Goal: Check status: Check status

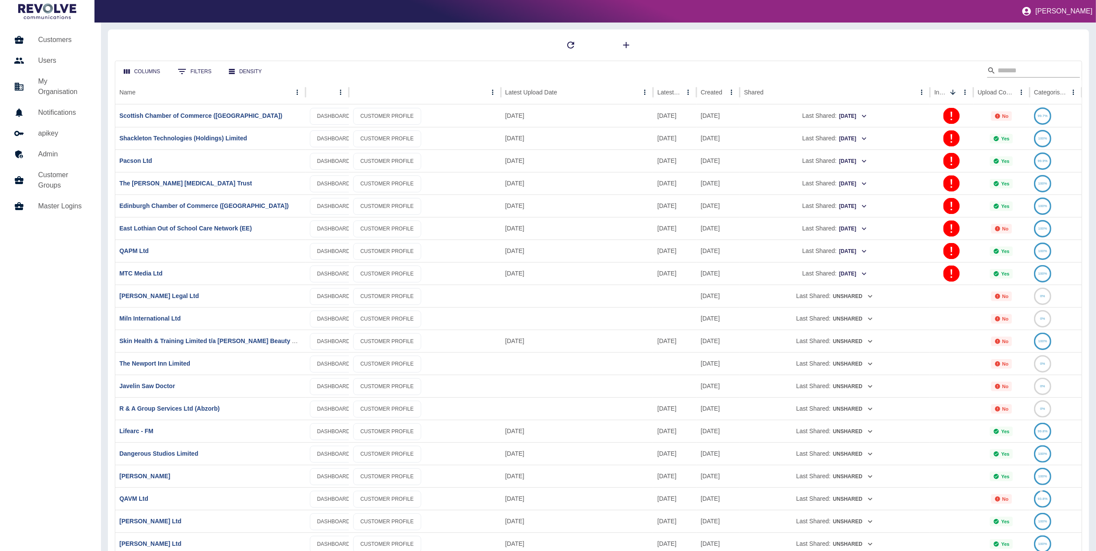
click at [1021, 75] on input "Search" at bounding box center [1031, 71] width 69 height 14
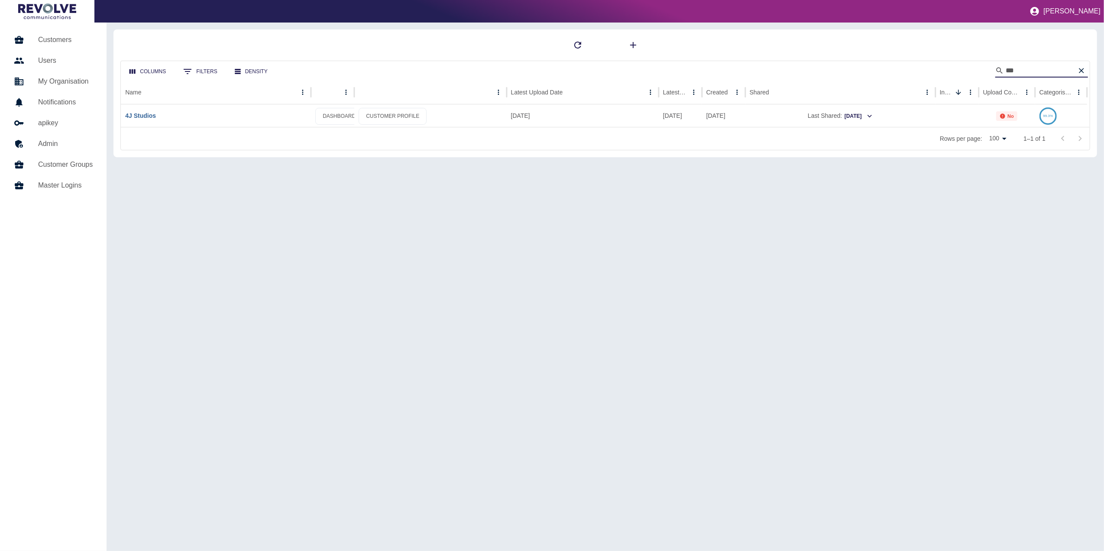
type input "**"
click at [156, 115] on link "4J Studios" at bounding box center [140, 115] width 31 height 7
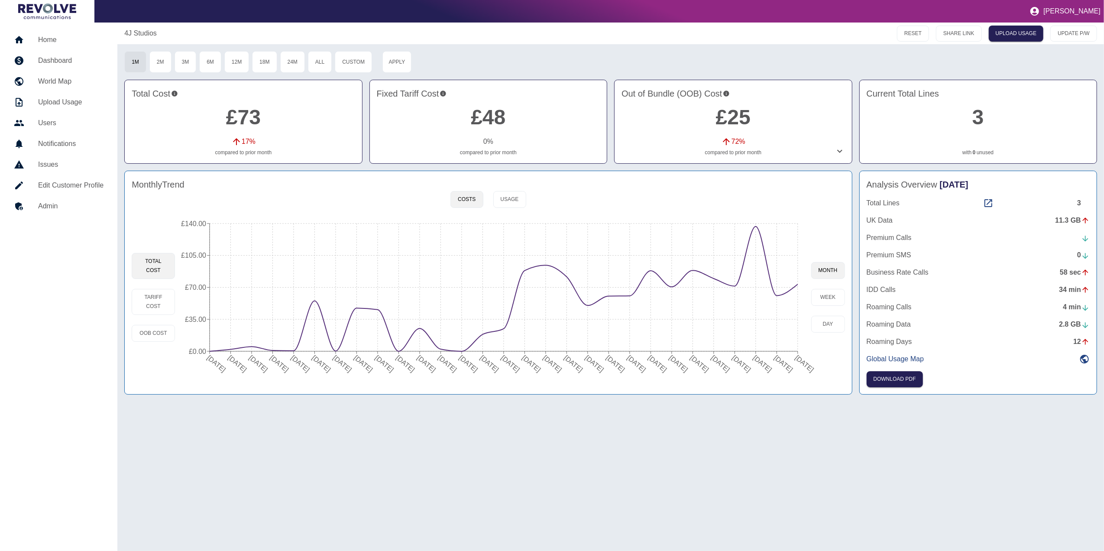
click at [986, 198] on div "Analysis Overview [DATE] Total Lines 3 UK Data 11.3 GB Premium Calls Premium SM…" at bounding box center [979, 283] width 238 height 224
click at [991, 205] on icon at bounding box center [988, 203] width 10 height 10
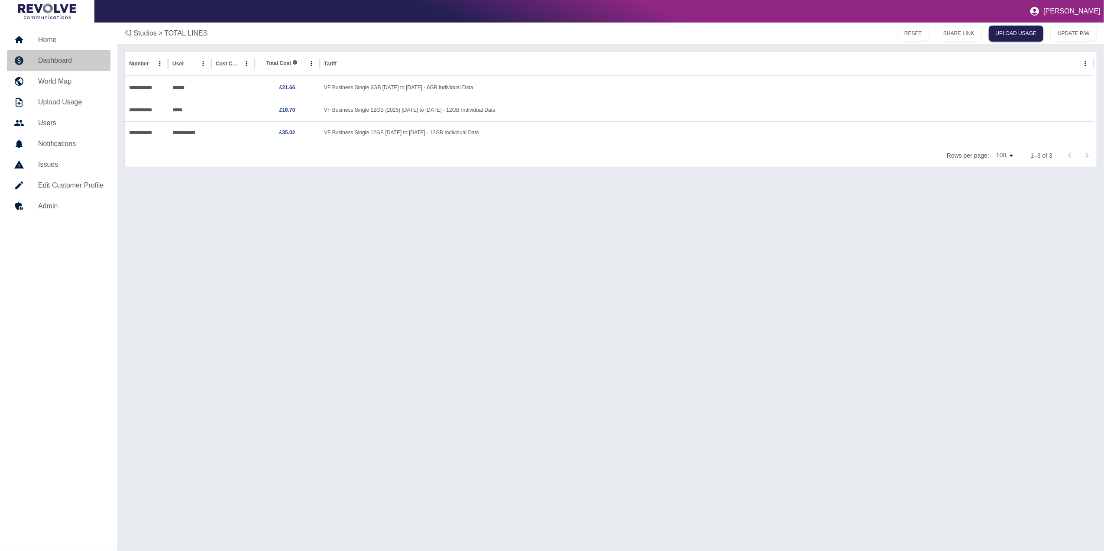
click at [61, 59] on h5 "Dashboard" at bounding box center [70, 60] width 65 height 10
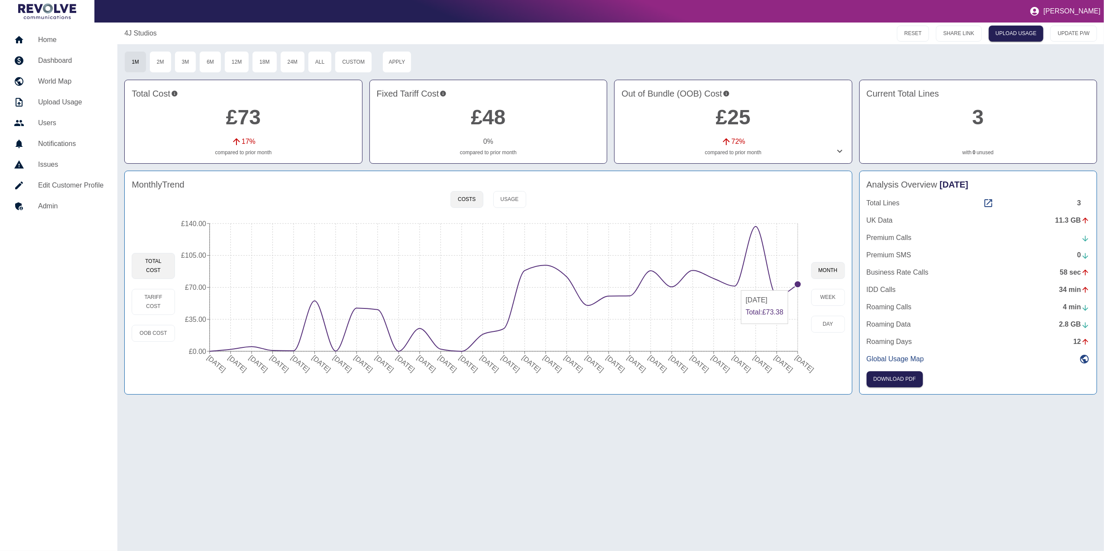
click at [798, 287] on circle at bounding box center [798, 284] width 7 height 7
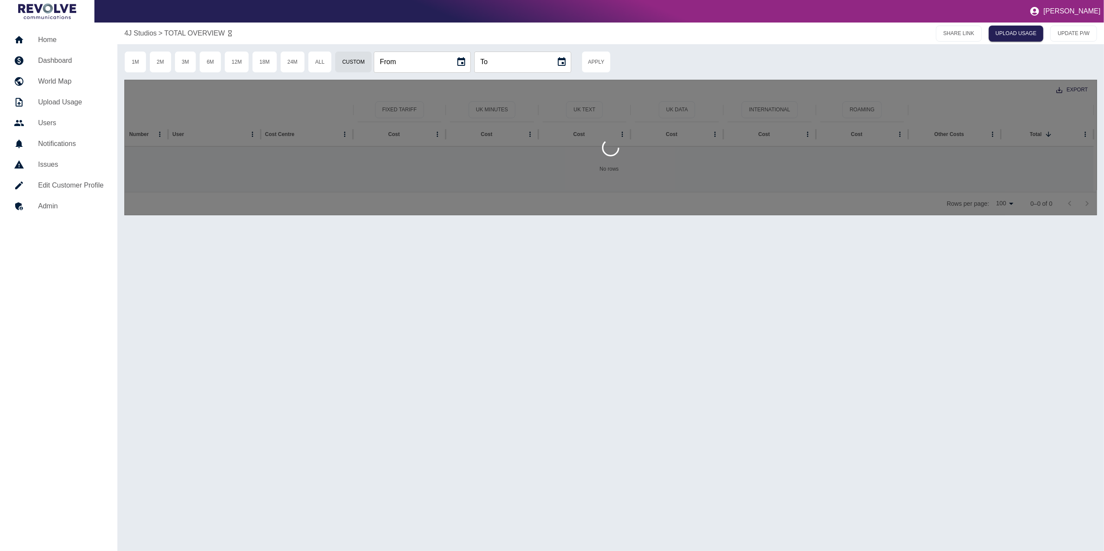
type input "**********"
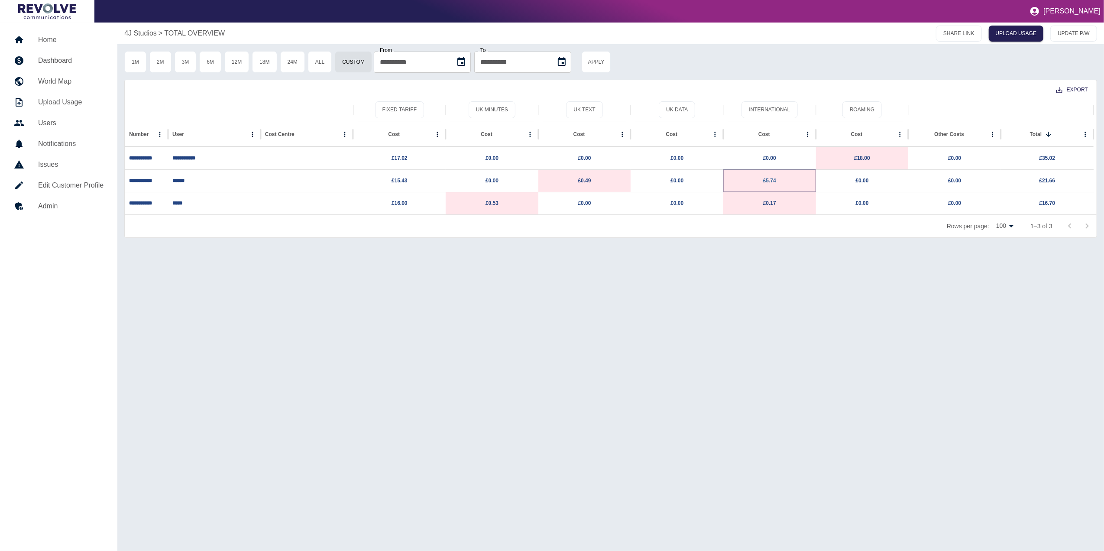
click at [771, 179] on link "£5.74" at bounding box center [769, 181] width 13 height 6
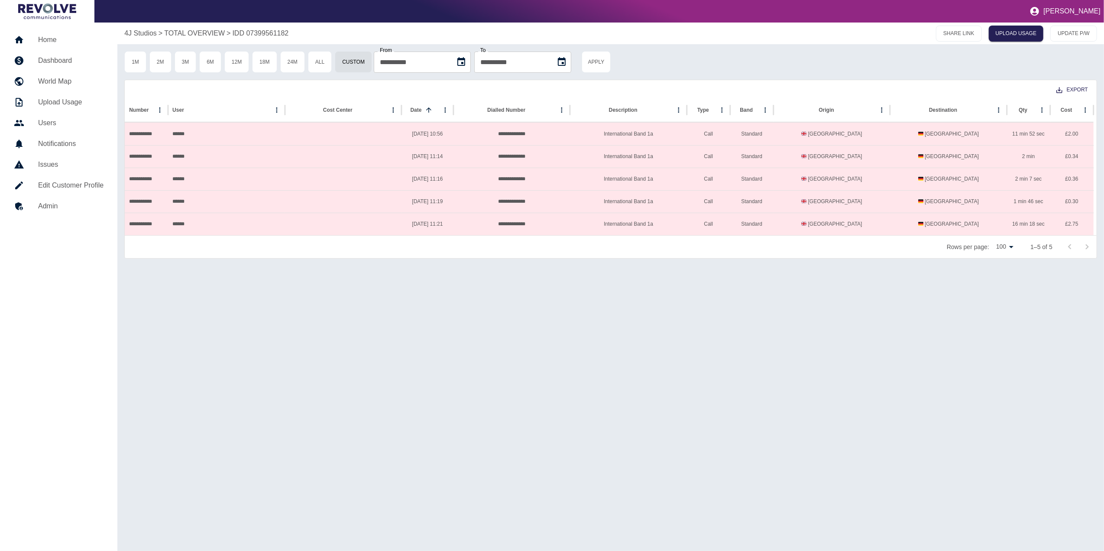
click at [66, 44] on h5 "Home" at bounding box center [70, 40] width 65 height 10
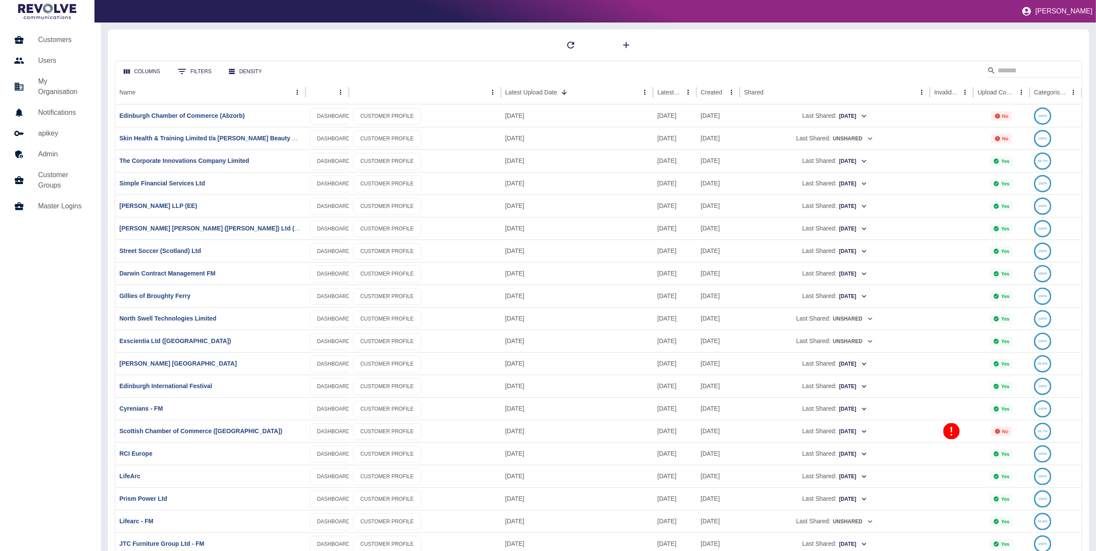
scroll to position [110, 0]
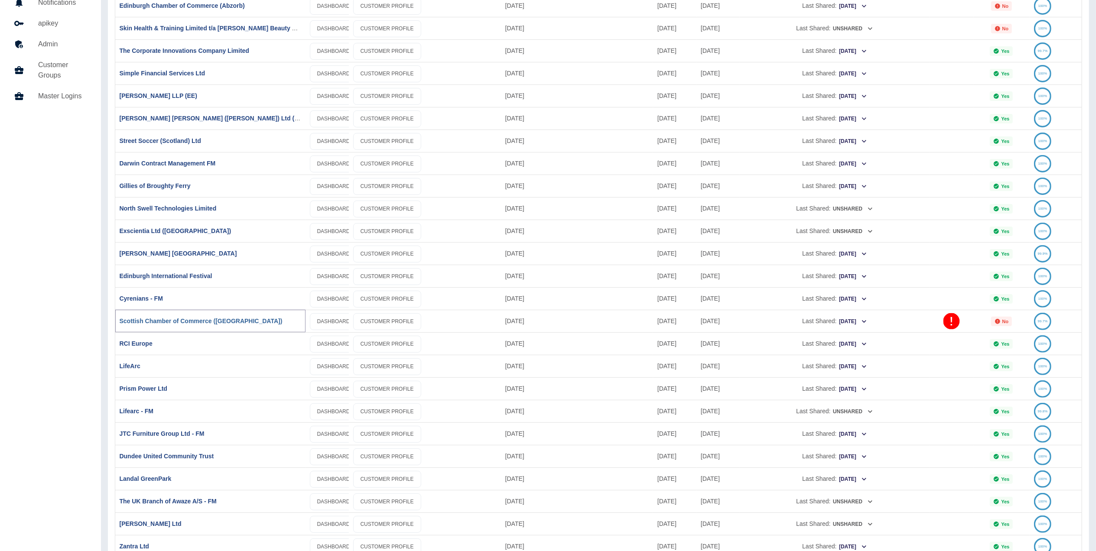
click at [196, 319] on link "Scottish Chamber of Commerce ([GEOGRAPHIC_DATA])" at bounding box center [201, 321] width 163 height 7
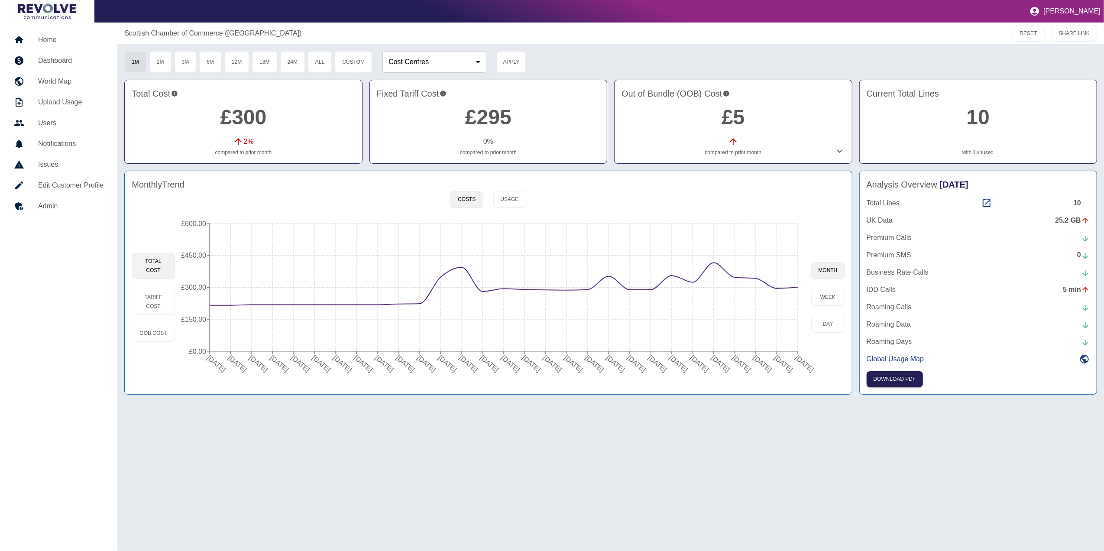
click at [35, 36] on div at bounding box center [26, 40] width 24 height 10
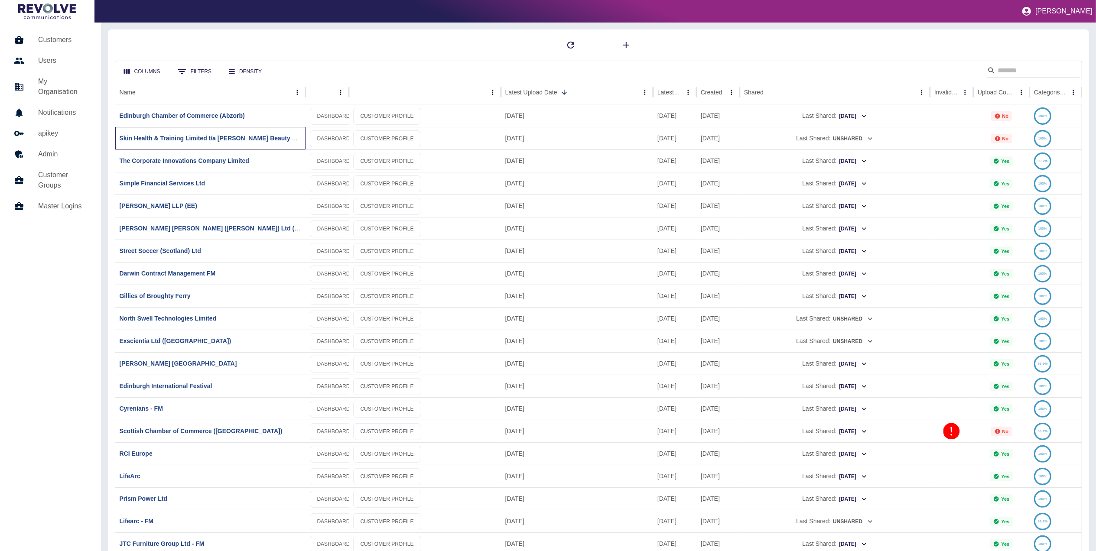
click at [254, 133] on div "Skin Health & Training Limited t/a [PERSON_NAME] Beauty Academy" at bounding box center [210, 138] width 190 height 23
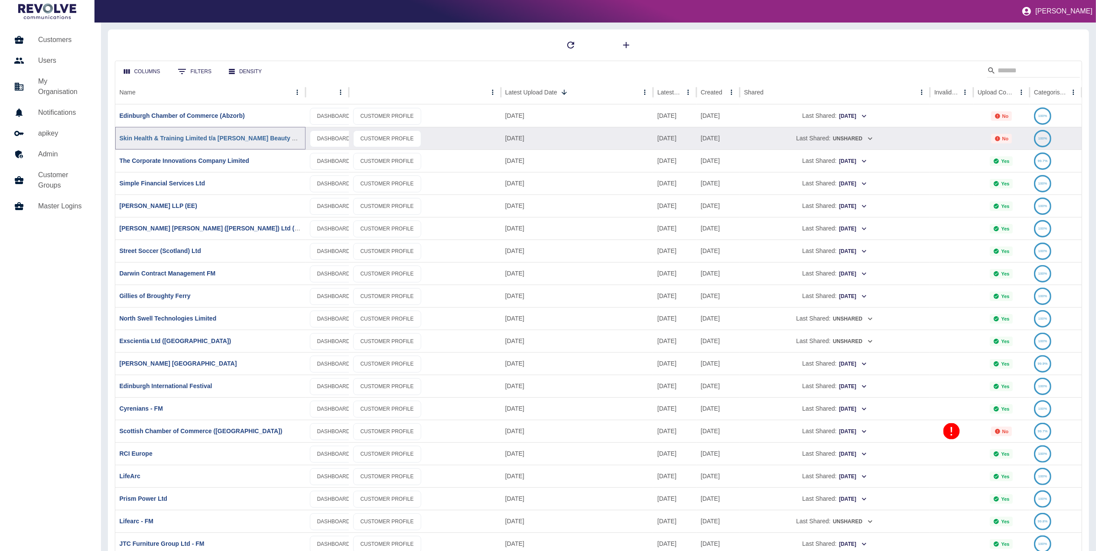
click at [245, 141] on link "Skin Health & Training Limited t/a [PERSON_NAME] Beauty Academy" at bounding box center [219, 138] width 199 height 7
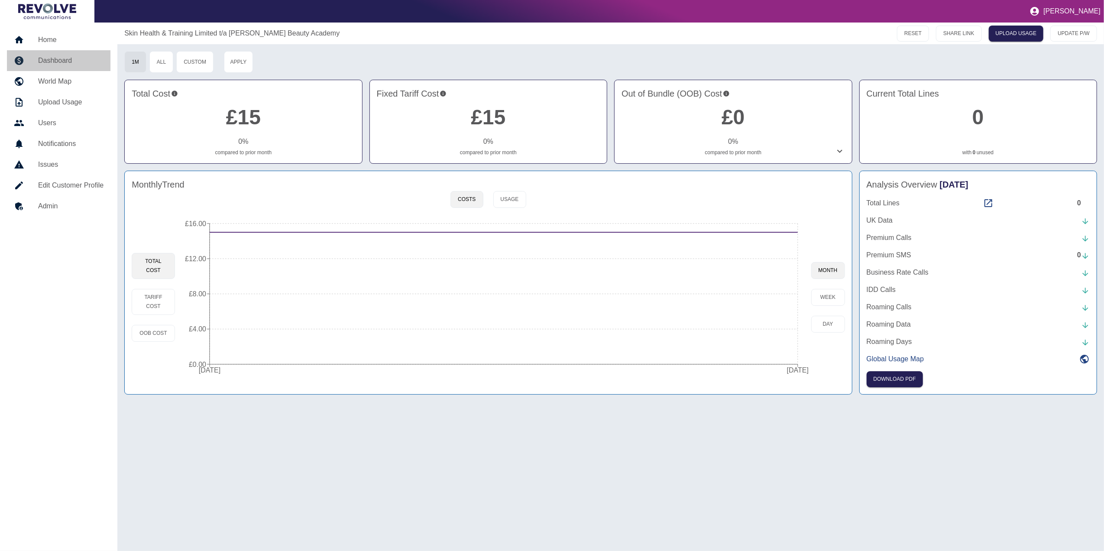
click at [63, 55] on h5 "Dashboard" at bounding box center [70, 60] width 65 height 10
click at [56, 37] on h5 "Home" at bounding box center [70, 40] width 65 height 10
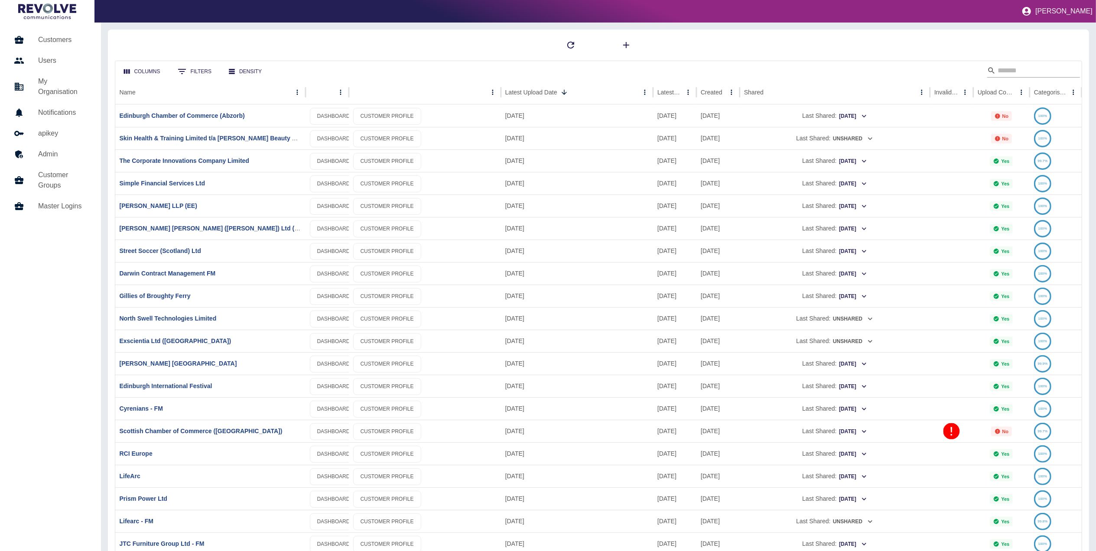
click at [1021, 70] on input "Search" at bounding box center [1031, 71] width 69 height 14
type input "*******"
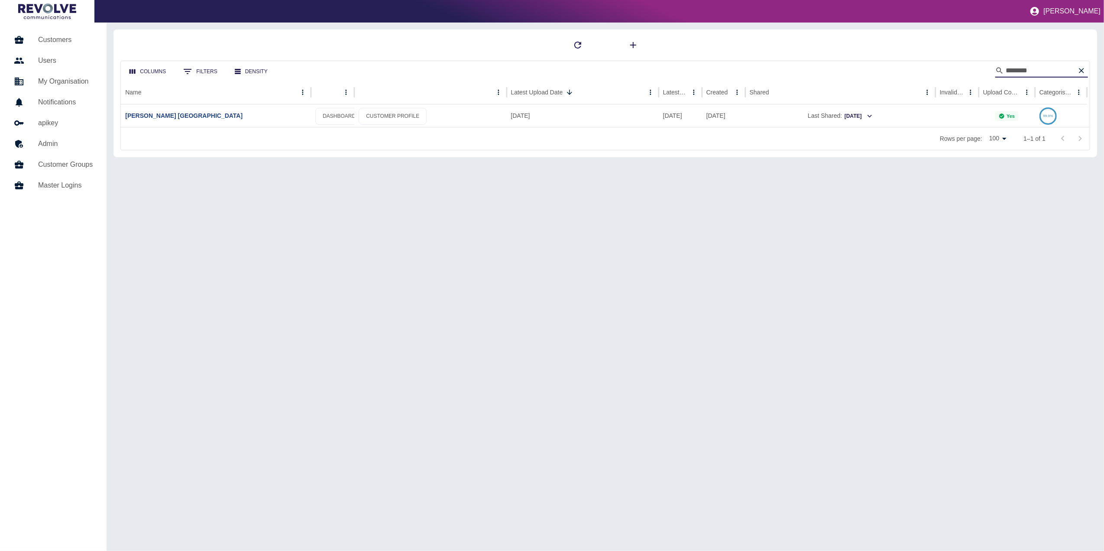
drag, startPoint x: 1025, startPoint y: 74, endPoint x: 860, endPoint y: 71, distance: 165.1
click at [860, 71] on div "Columns 0 Filters Density *******" at bounding box center [605, 70] width 969 height 19
type input "**********"
click at [206, 113] on link "Dundee United Community Trust" at bounding box center [172, 115] width 94 height 7
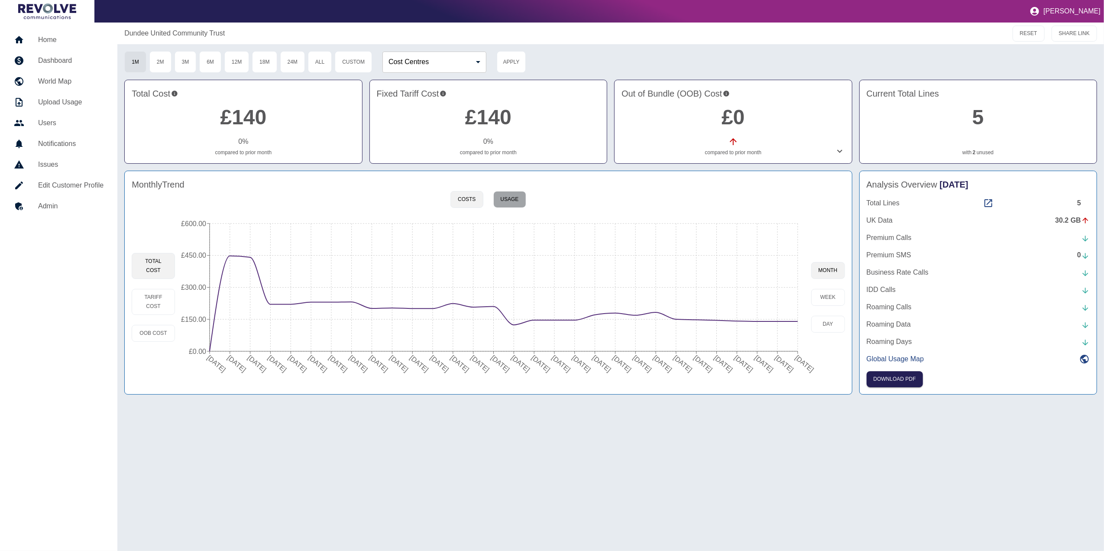
click at [512, 197] on button "Usage" at bounding box center [509, 199] width 33 height 17
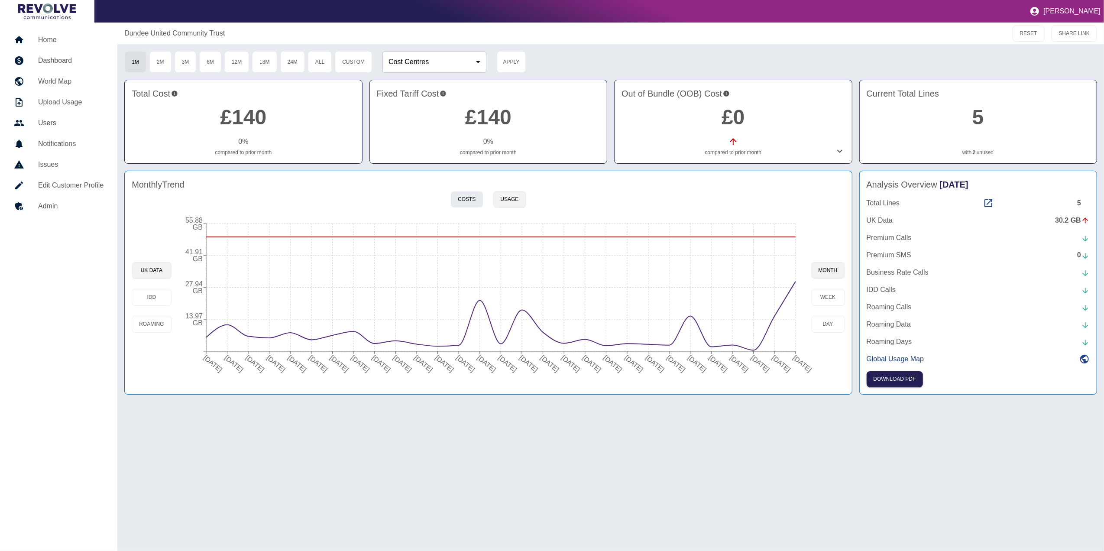
click at [460, 199] on button "Costs" at bounding box center [467, 199] width 32 height 17
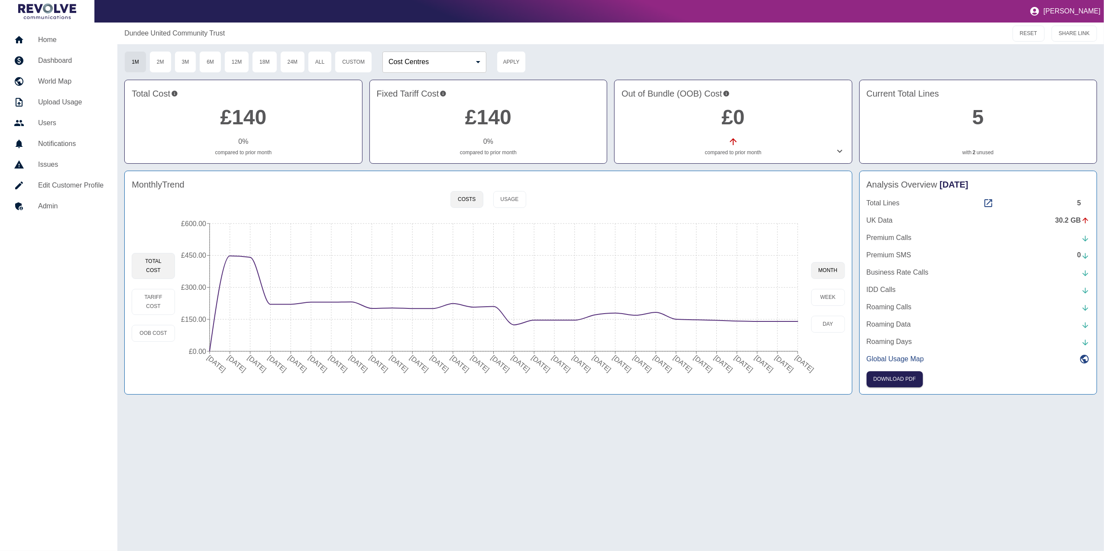
click at [62, 205] on h5 "Admin" at bounding box center [70, 206] width 65 height 10
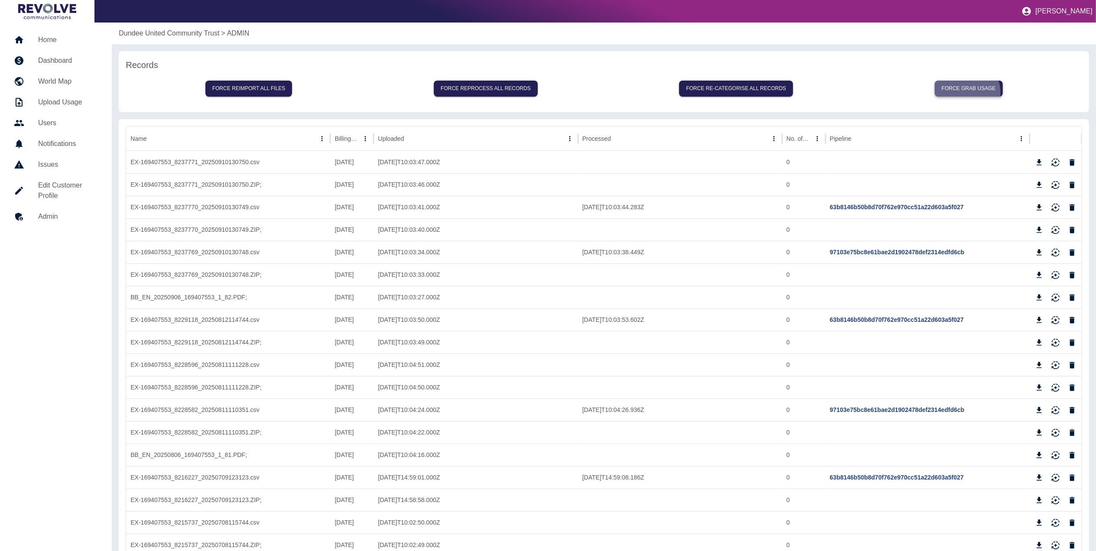
click at [967, 92] on button "Force grab usage" at bounding box center [968, 89] width 68 height 16
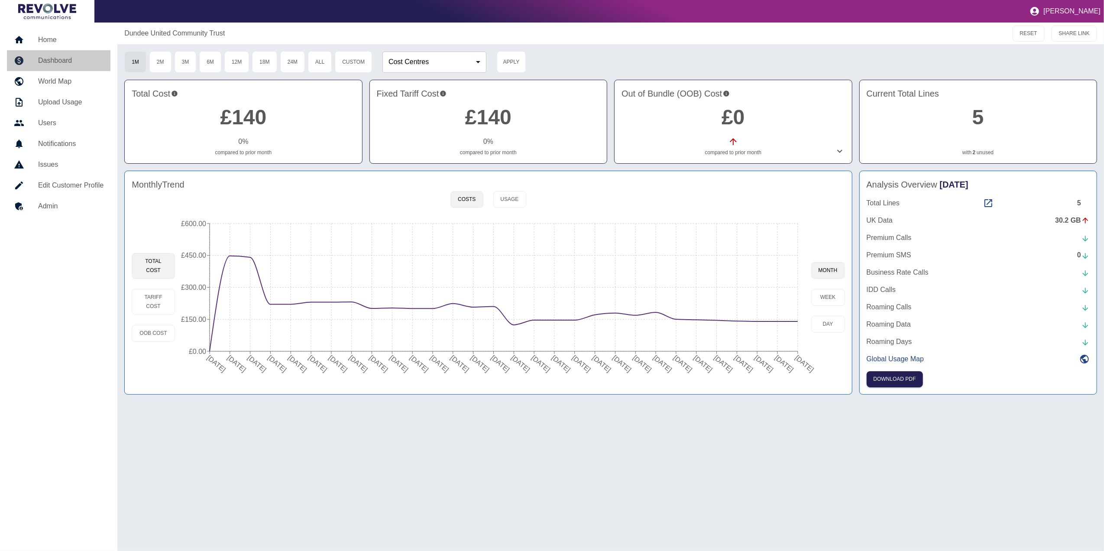
click at [68, 59] on h5 "Dashboard" at bounding box center [70, 60] width 65 height 10
